Goal: Information Seeking & Learning: Check status

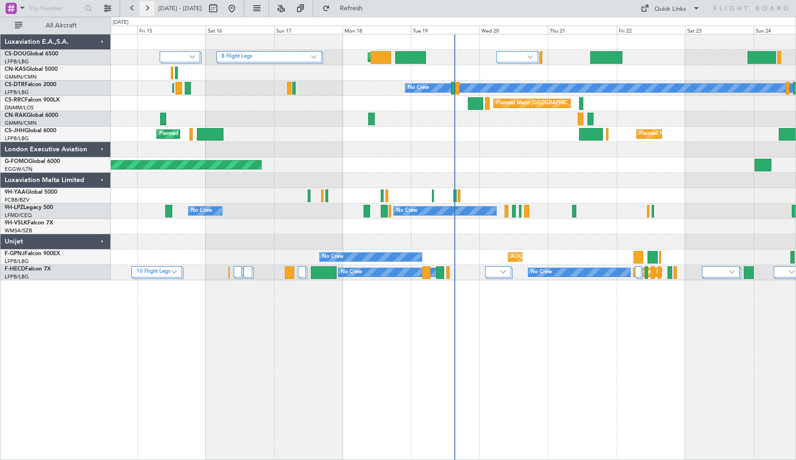
click at [148, 10] on button at bounding box center [147, 8] width 15 height 15
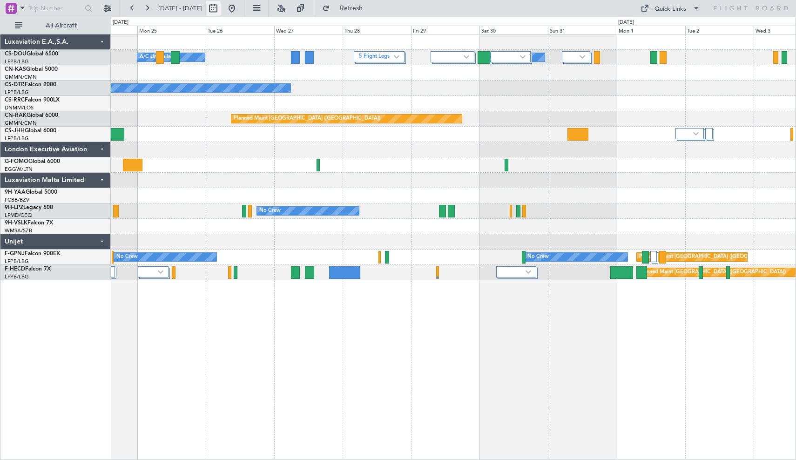
click at [221, 12] on button at bounding box center [213, 8] width 15 height 15
select select "8"
select select "2025"
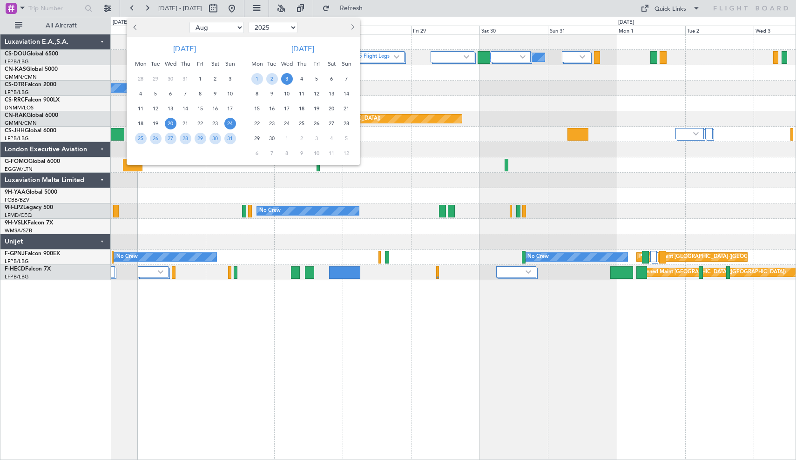
click at [169, 123] on span "20" at bounding box center [171, 124] width 12 height 12
click at [202, 123] on span "22" at bounding box center [200, 124] width 12 height 12
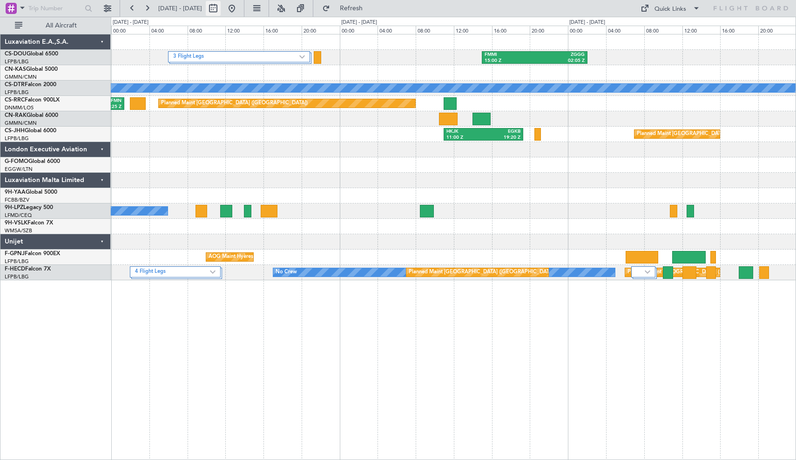
click at [221, 9] on button at bounding box center [213, 8] width 15 height 15
select select "8"
select select "2025"
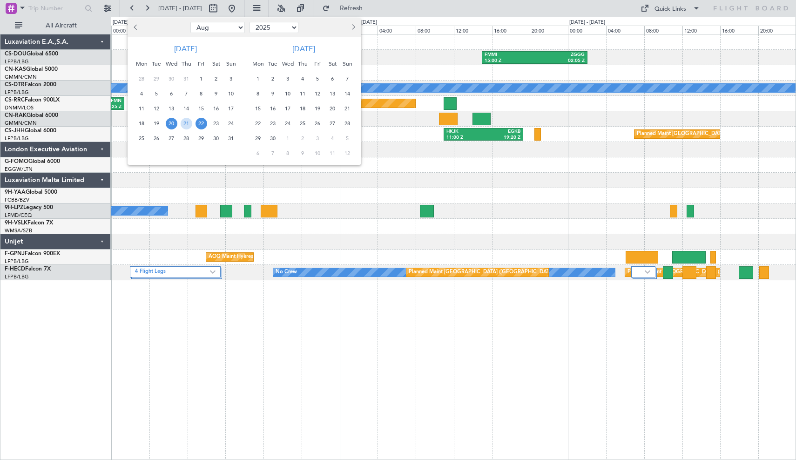
click at [201, 124] on span "22" at bounding box center [201, 124] width 12 height 12
click at [157, 138] on span "26" at bounding box center [157, 139] width 12 height 12
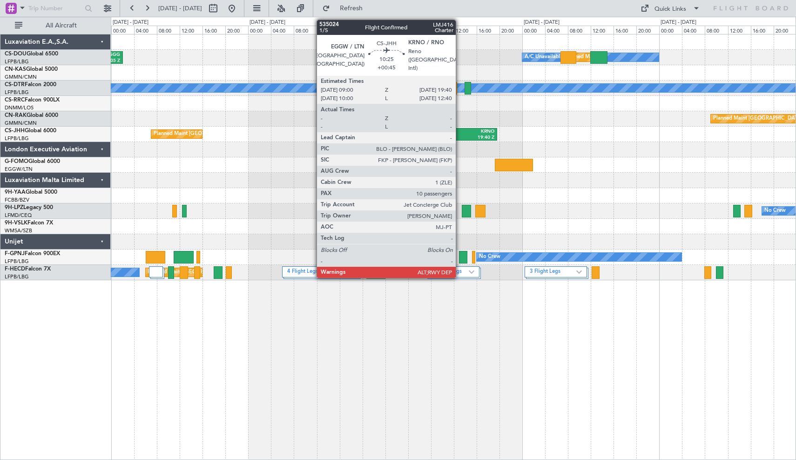
click at [460, 136] on div "09:00 Z" at bounding box center [453, 137] width 28 height 7
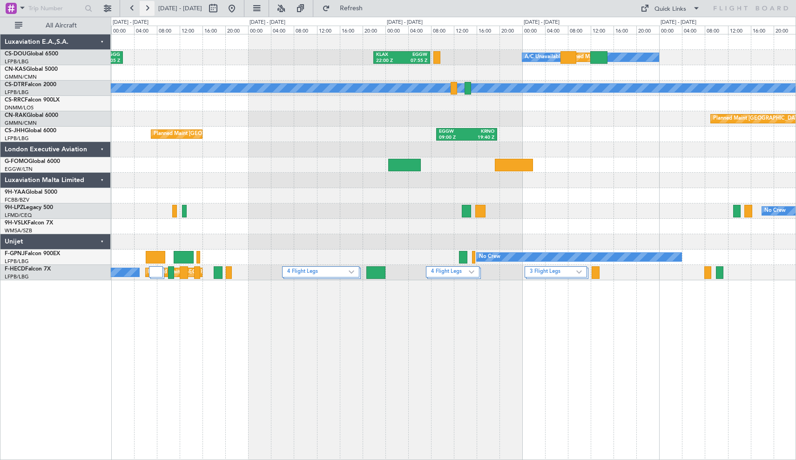
click at [147, 8] on button at bounding box center [147, 8] width 15 height 15
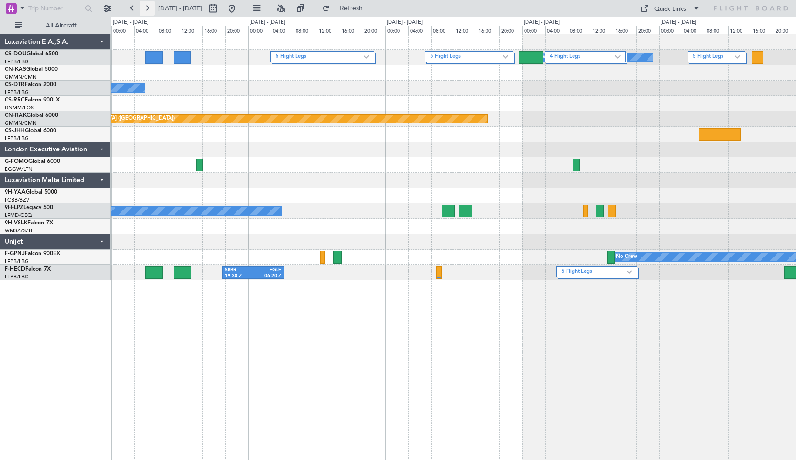
click at [145, 9] on button at bounding box center [147, 8] width 15 height 15
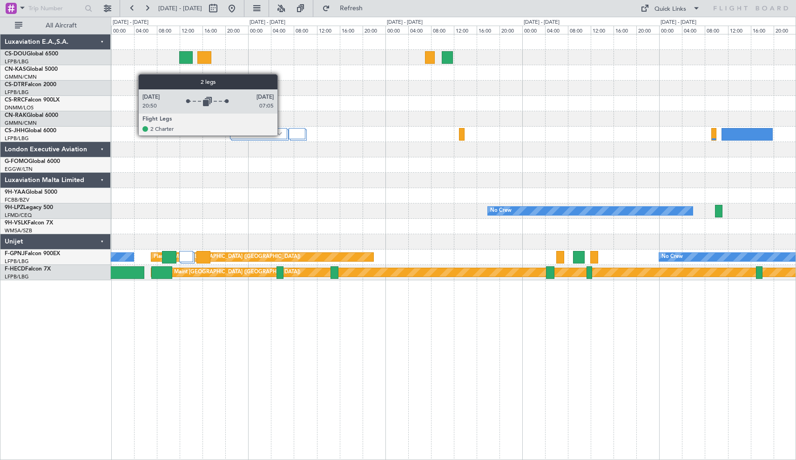
click at [281, 135] on img at bounding box center [279, 134] width 6 height 4
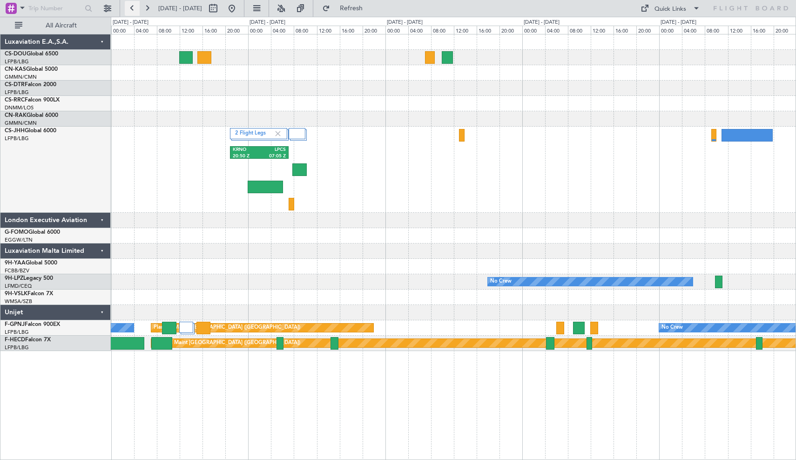
click at [132, 10] on button at bounding box center [132, 8] width 15 height 15
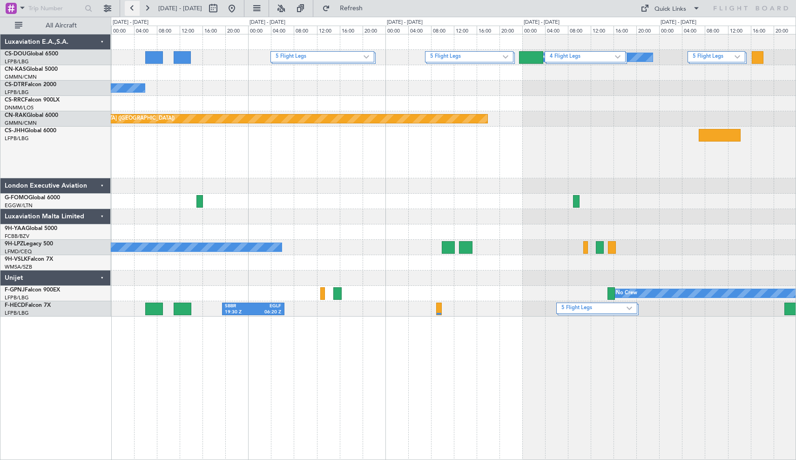
click at [130, 11] on button at bounding box center [132, 8] width 15 height 15
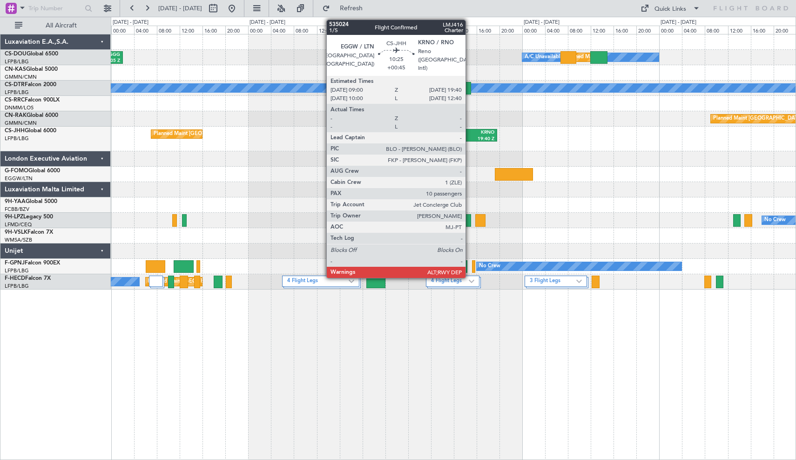
click at [469, 136] on div "19:40 Z" at bounding box center [481, 139] width 28 height 7
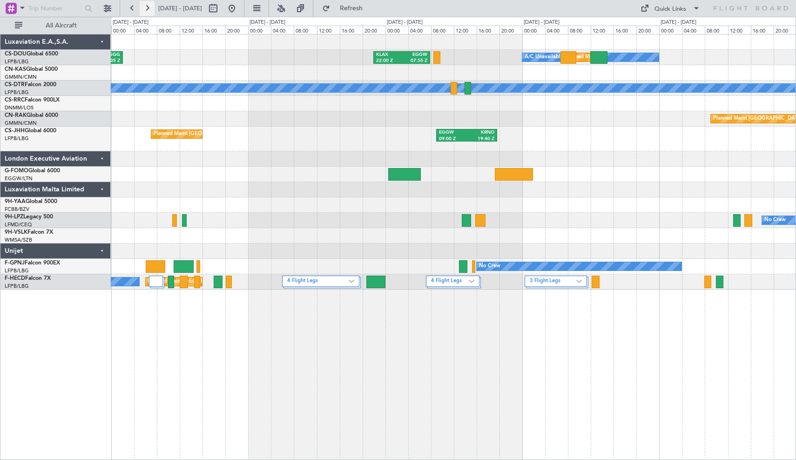
click at [144, 7] on button at bounding box center [147, 8] width 15 height 15
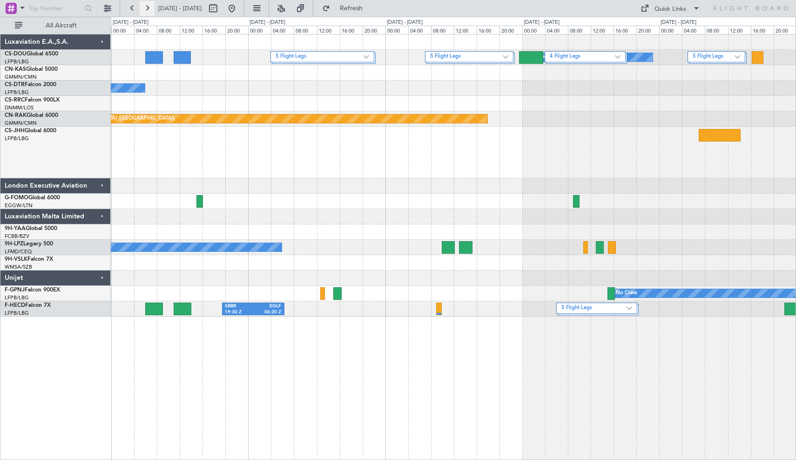
click at [147, 8] on button at bounding box center [147, 8] width 15 height 15
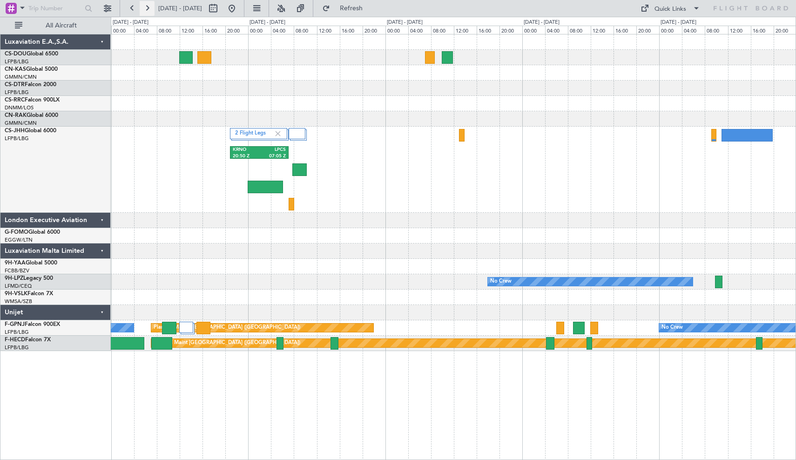
click at [145, 10] on button at bounding box center [147, 8] width 15 height 15
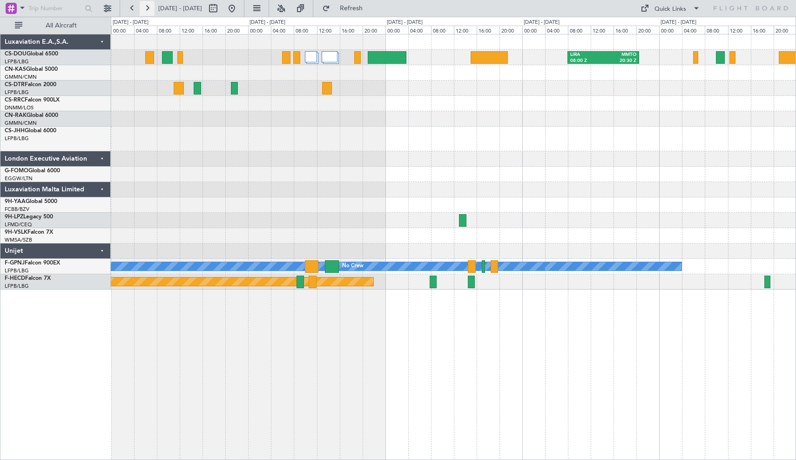
click at [145, 10] on button at bounding box center [147, 8] width 15 height 15
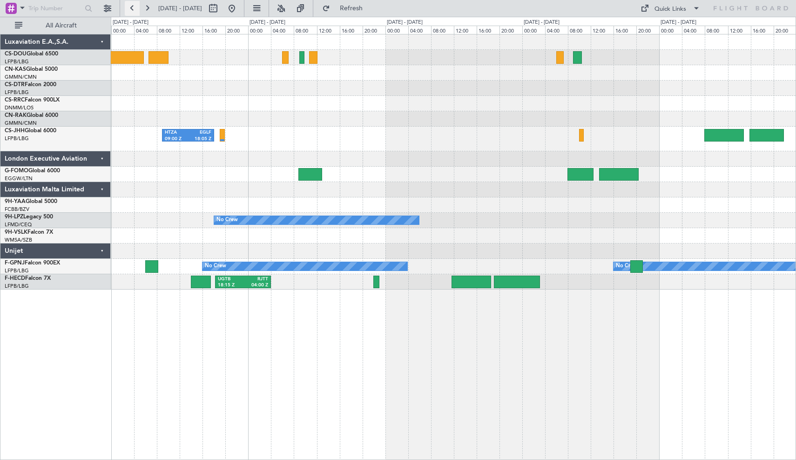
click at [130, 8] on button at bounding box center [132, 8] width 15 height 15
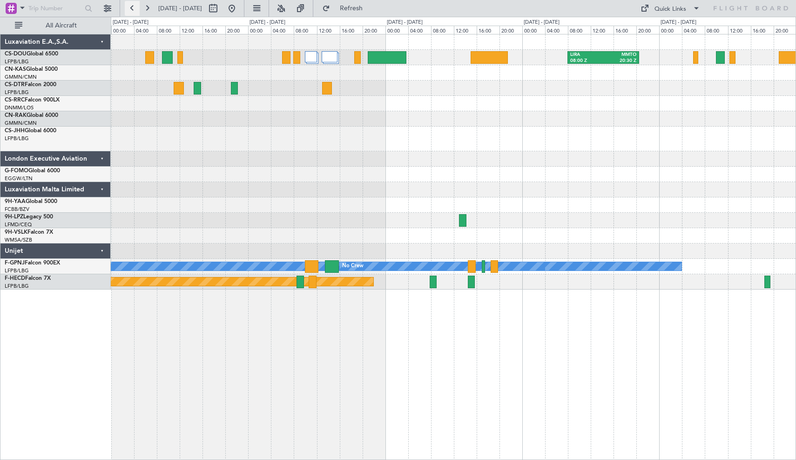
click at [132, 10] on button at bounding box center [132, 8] width 15 height 15
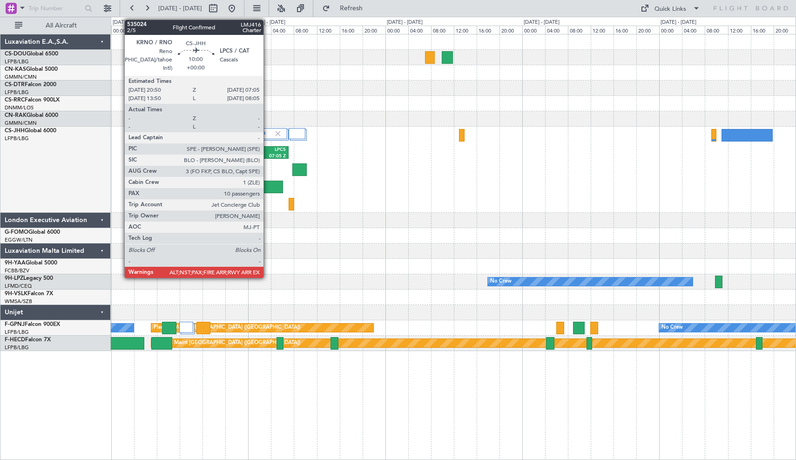
click at [268, 151] on div "LPCS" at bounding box center [272, 150] width 27 height 7
